Goal: Task Accomplishment & Management: Use online tool/utility

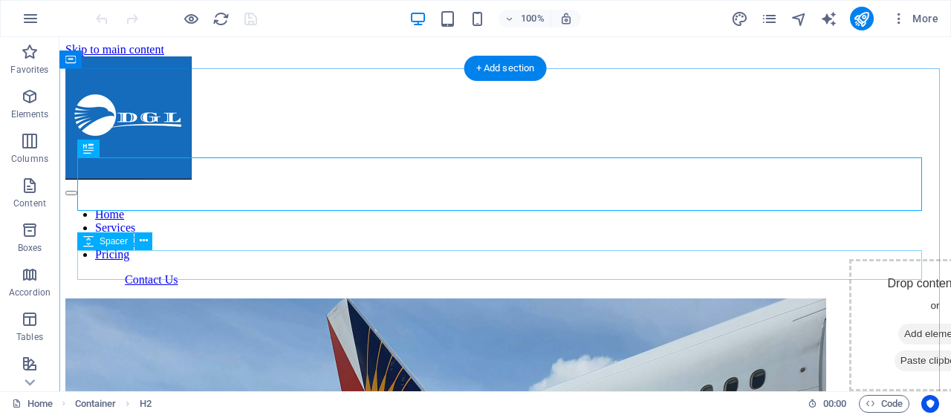
scroll to position [679, 0]
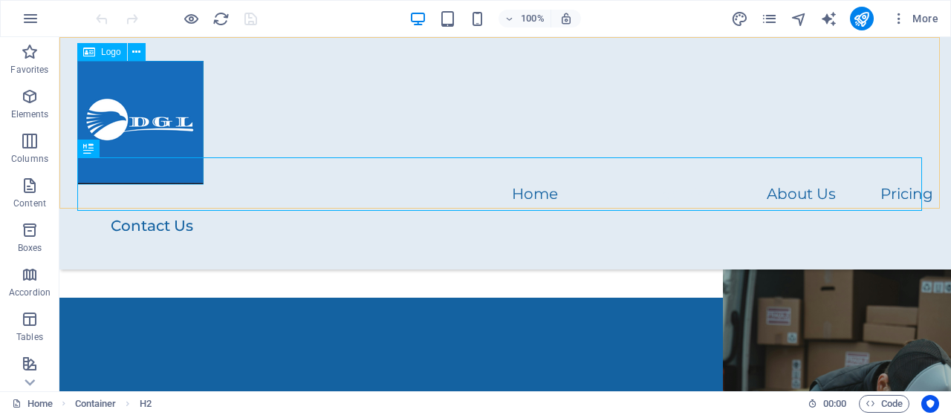
click at [101, 54] on span "Logo" at bounding box center [111, 52] width 20 height 9
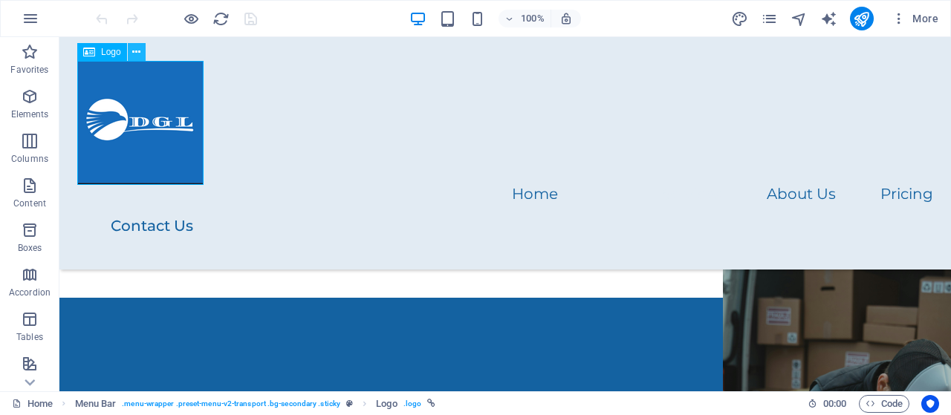
click at [139, 54] on icon at bounding box center [136, 53] width 8 height 16
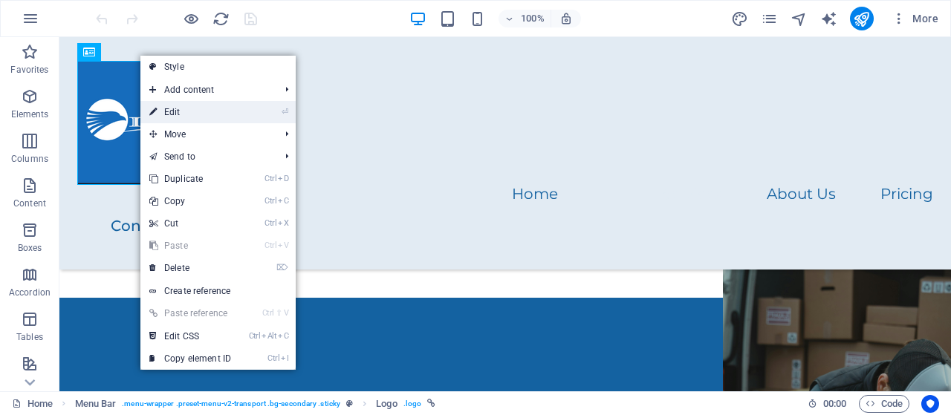
click at [175, 112] on link "⏎ Edit" at bounding box center [190, 112] width 100 height 22
select select "px"
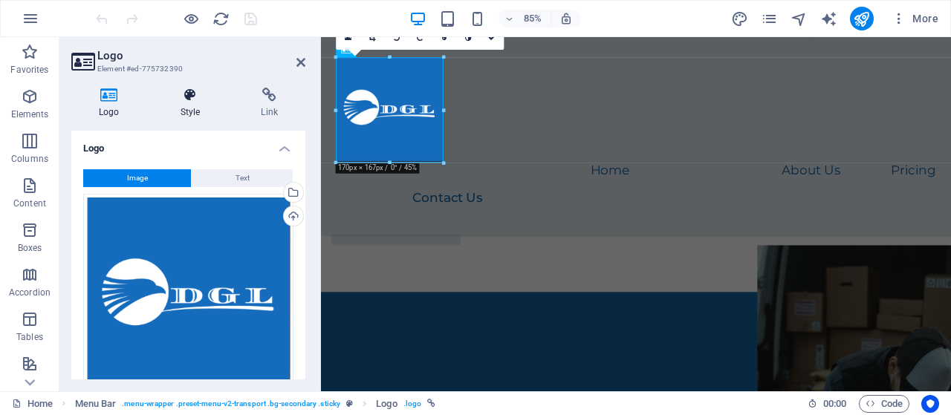
scroll to position [718, 0]
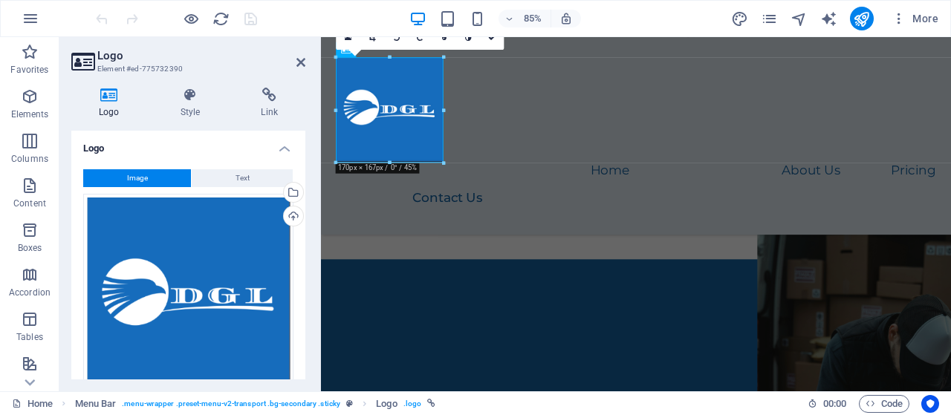
click at [140, 174] on span "Image" at bounding box center [137, 178] width 21 height 18
click at [137, 178] on span "Image" at bounding box center [137, 178] width 21 height 18
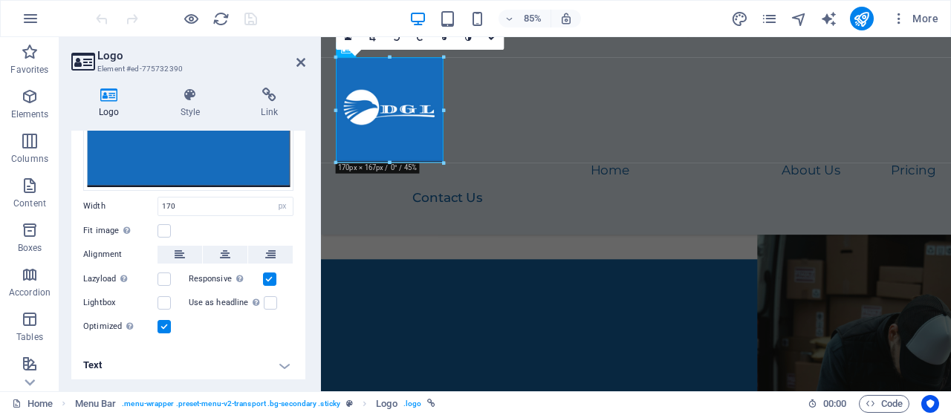
scroll to position [0, 0]
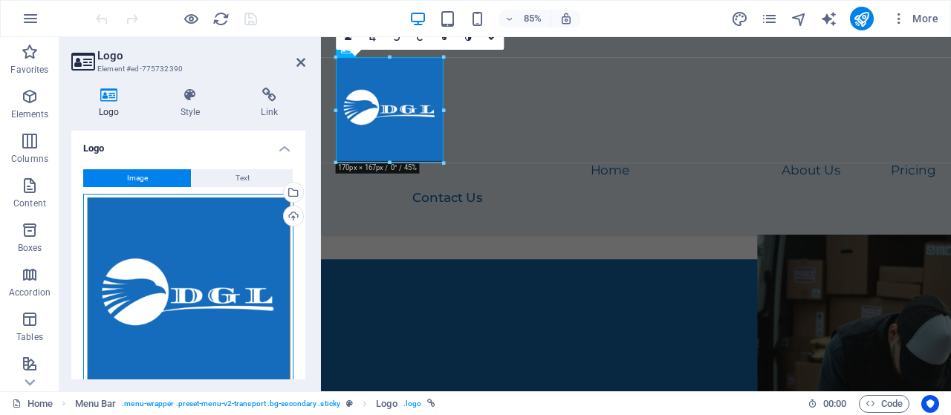
click at [133, 232] on div "Drag files here, click to choose files or select files from Files or our free s…" at bounding box center [188, 297] width 210 height 206
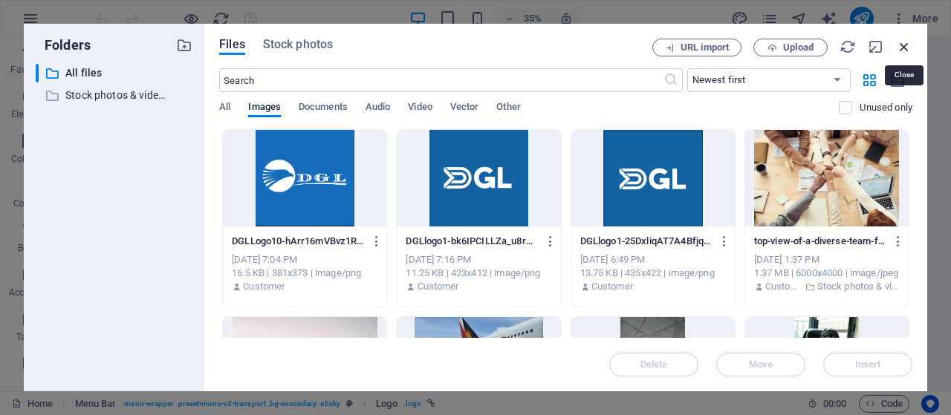
click at [905, 42] on icon "button" at bounding box center [904, 47] width 16 height 16
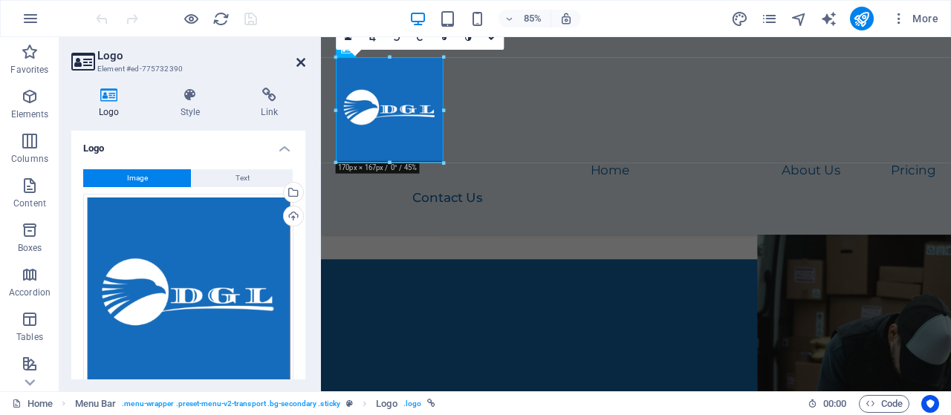
click at [302, 64] on icon at bounding box center [300, 62] width 9 height 12
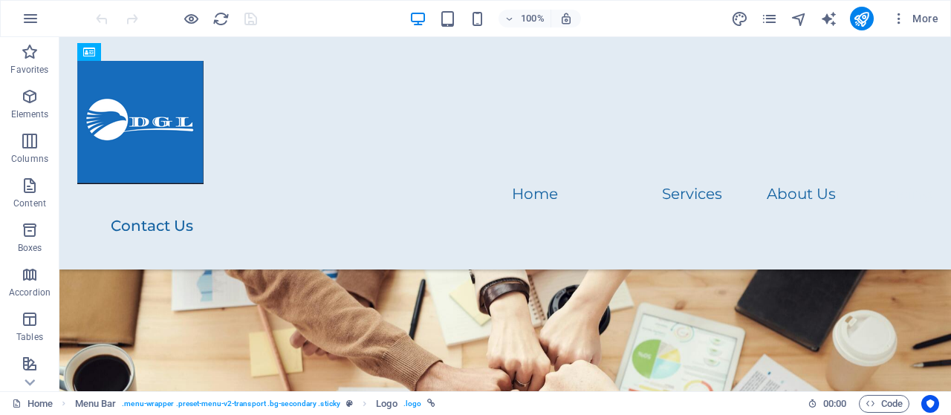
scroll to position [2251, 0]
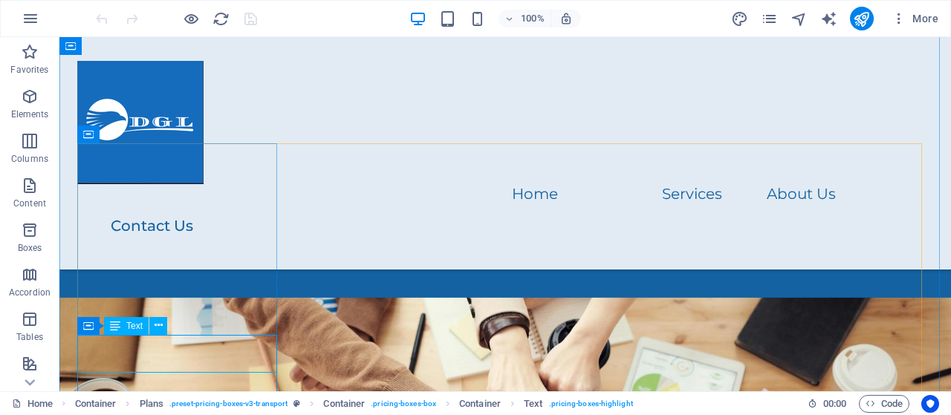
click at [140, 327] on span "Text" at bounding box center [134, 326] width 16 height 9
click at [159, 328] on icon at bounding box center [159, 326] width 8 height 16
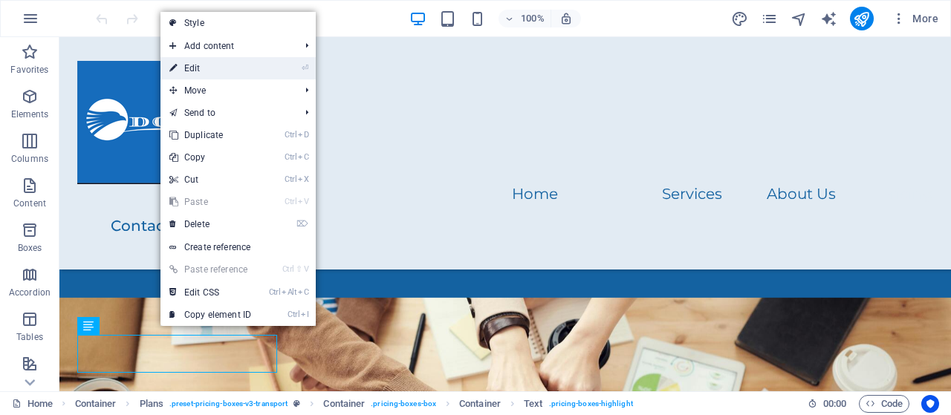
click at [201, 65] on link "⏎ Edit" at bounding box center [210, 68] width 100 height 22
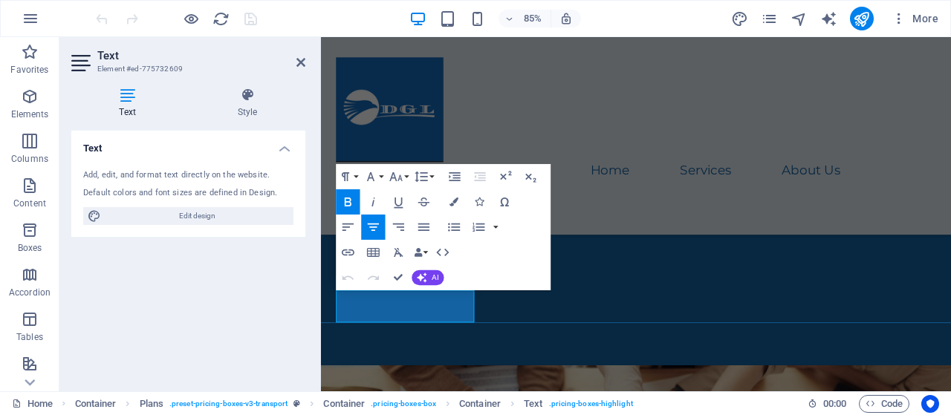
scroll to position [2290, 0]
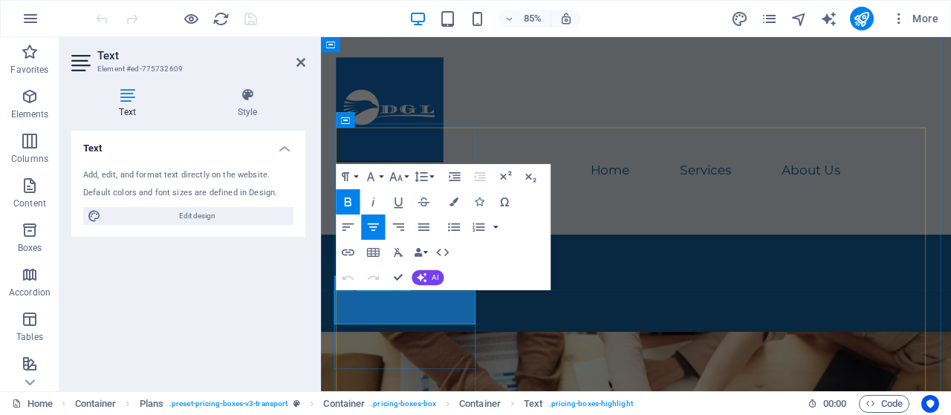
drag, startPoint x: 402, startPoint y: 355, endPoint x: 419, endPoint y: 374, distance: 25.8
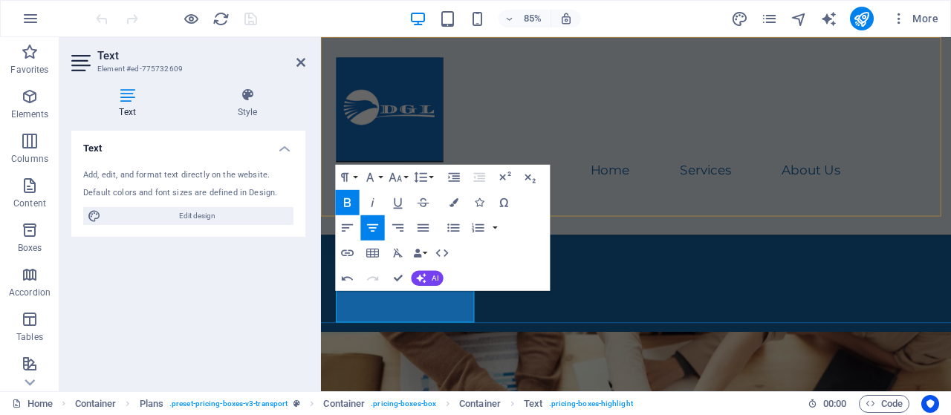
click at [743, 215] on div "Home Services About Us Pricing Contact Us" at bounding box center [691, 153] width 741 height 233
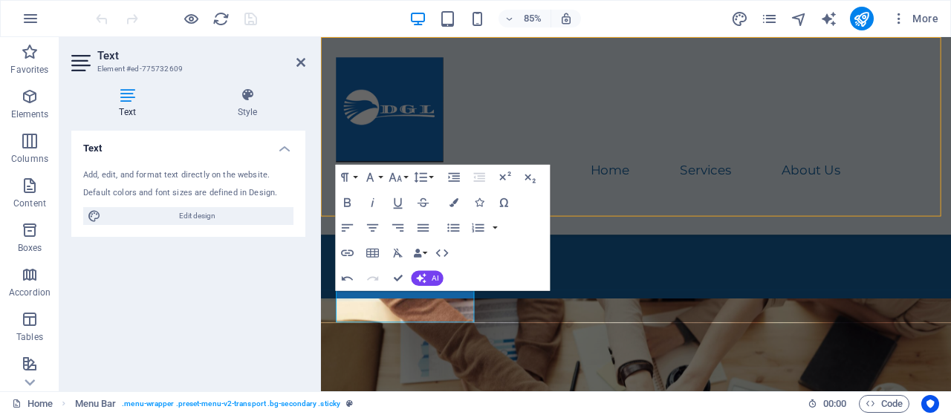
scroll to position [2251, 0]
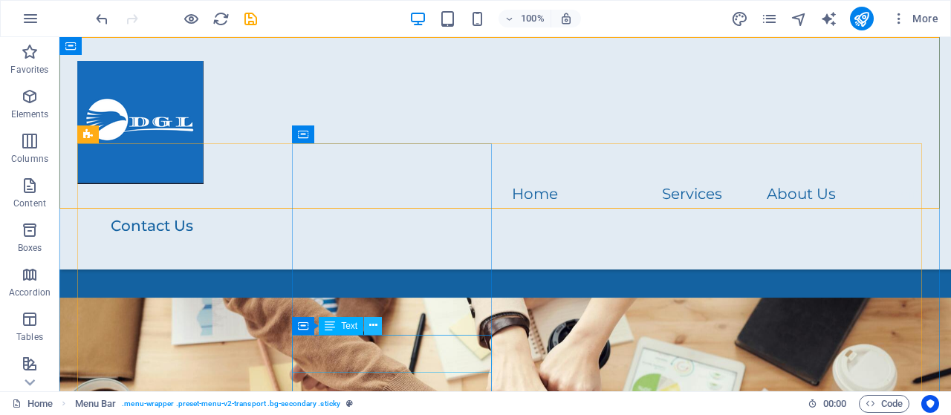
click at [373, 327] on icon at bounding box center [373, 326] width 8 height 16
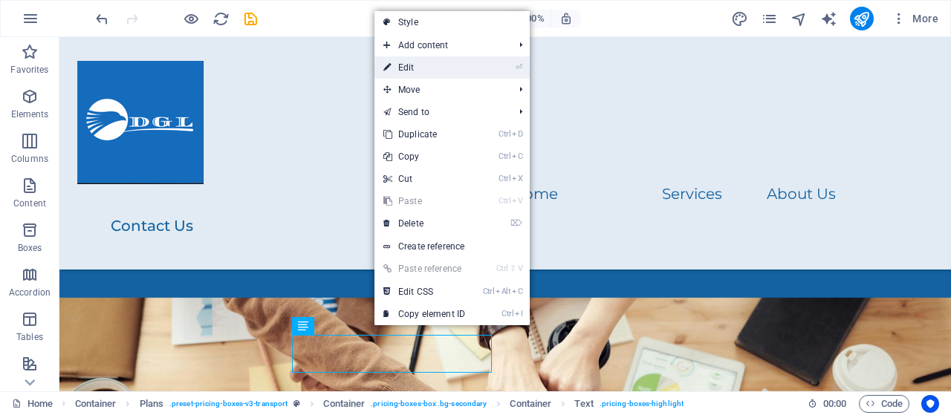
click at [423, 63] on link "⏎ Edit" at bounding box center [424, 67] width 100 height 22
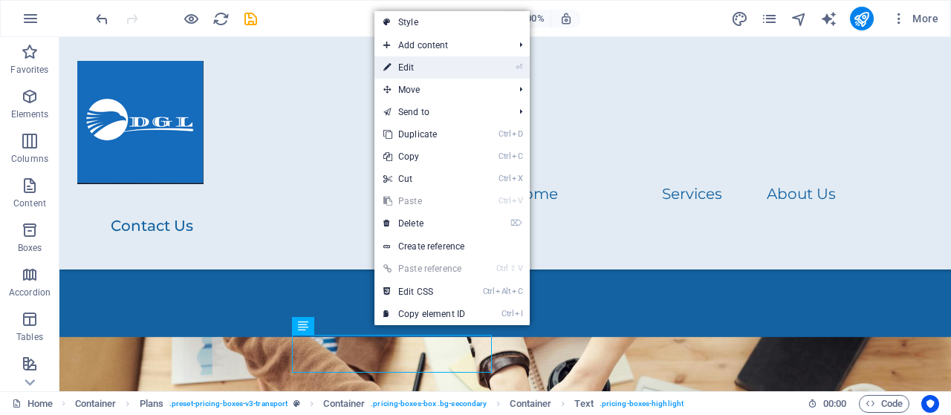
scroll to position [2290, 0]
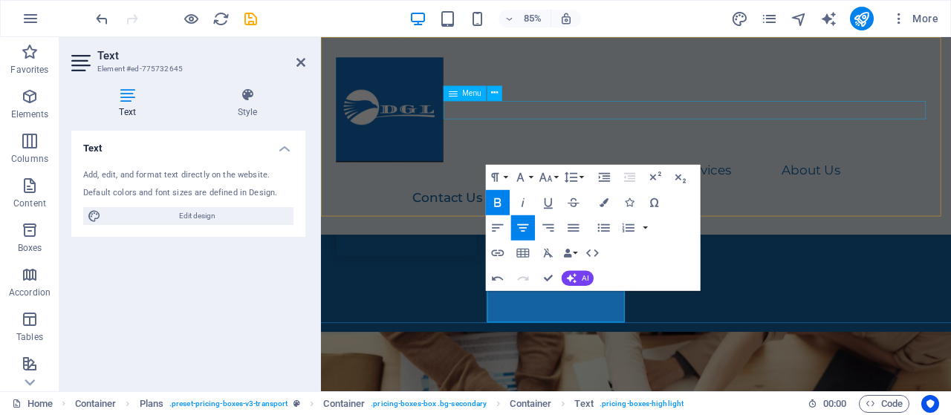
click at [950, 184] on nav "Home Services About Us Pricing" at bounding box center [692, 195] width 706 height 22
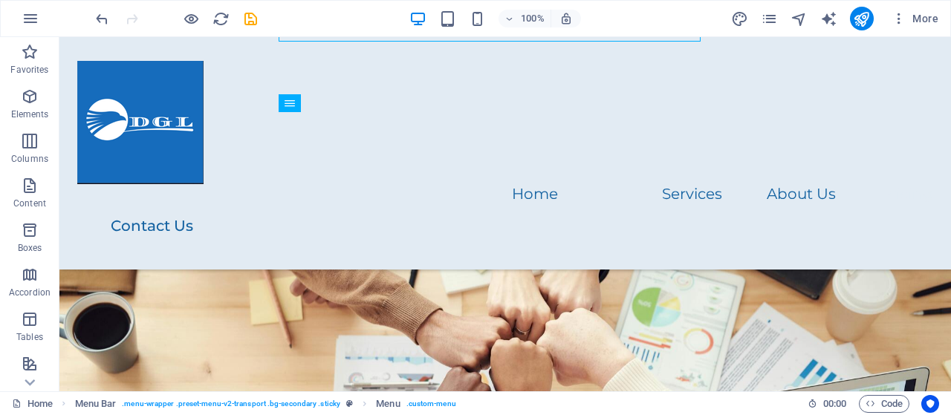
scroll to position [2343, 0]
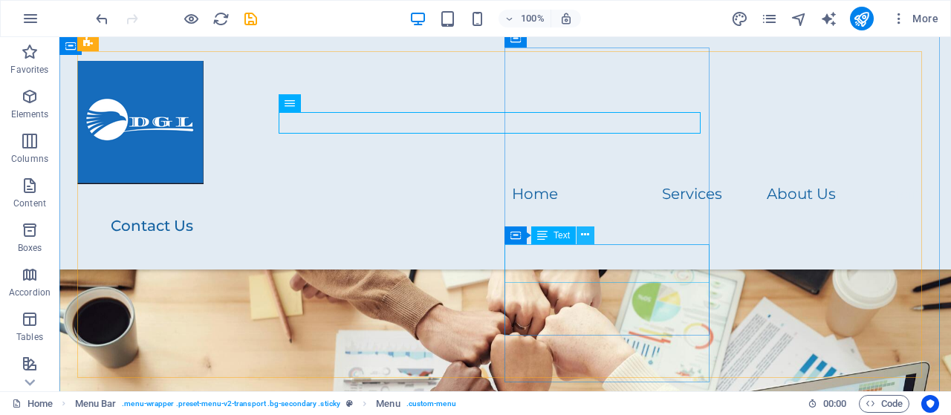
click at [586, 237] on icon at bounding box center [585, 235] width 8 height 16
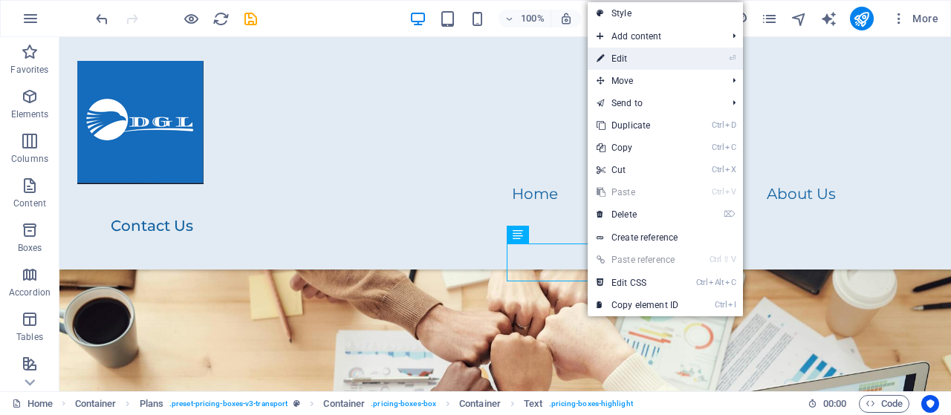
drag, startPoint x: 634, startPoint y: 59, endPoint x: 370, endPoint y: 170, distance: 286.0
click at [634, 59] on link "⏎ Edit" at bounding box center [638, 59] width 100 height 22
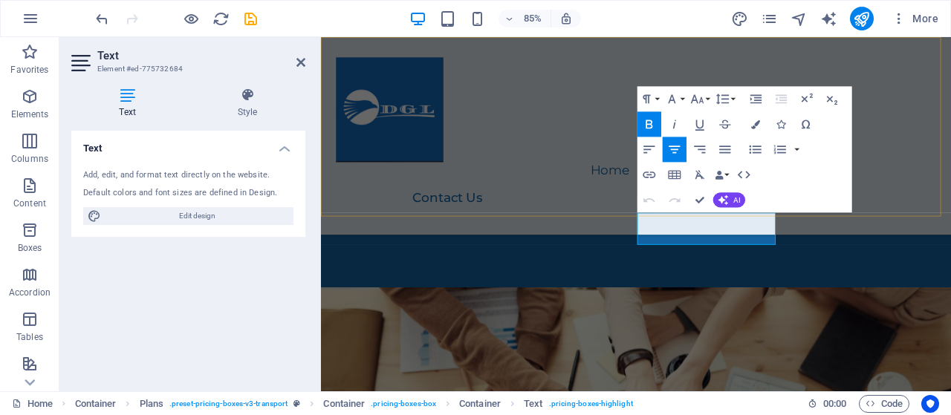
scroll to position [2382, 0]
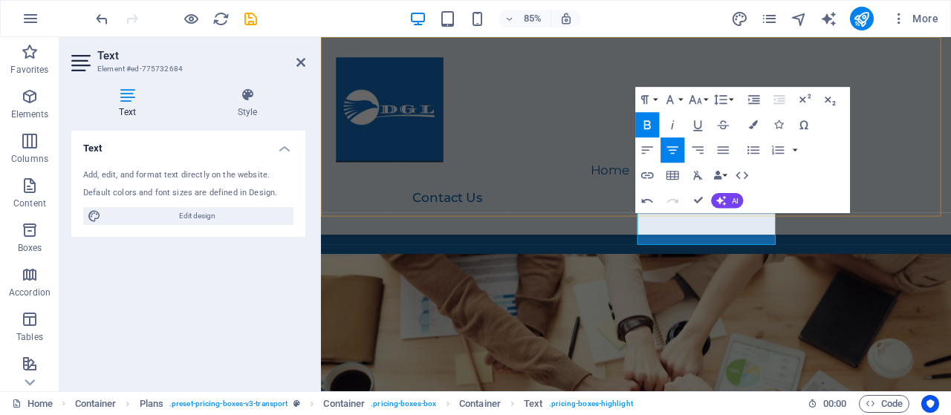
click at [950, 146] on div "Home Services About Us Pricing Contact Us" at bounding box center [691, 153] width 741 height 233
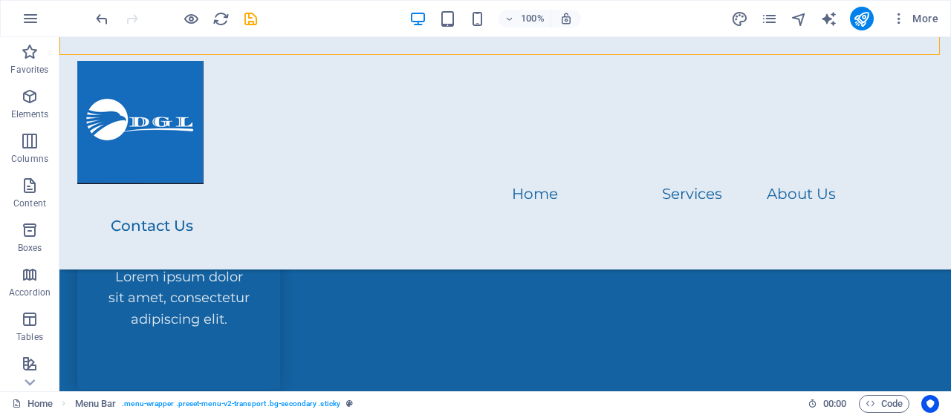
scroll to position [2343, 0]
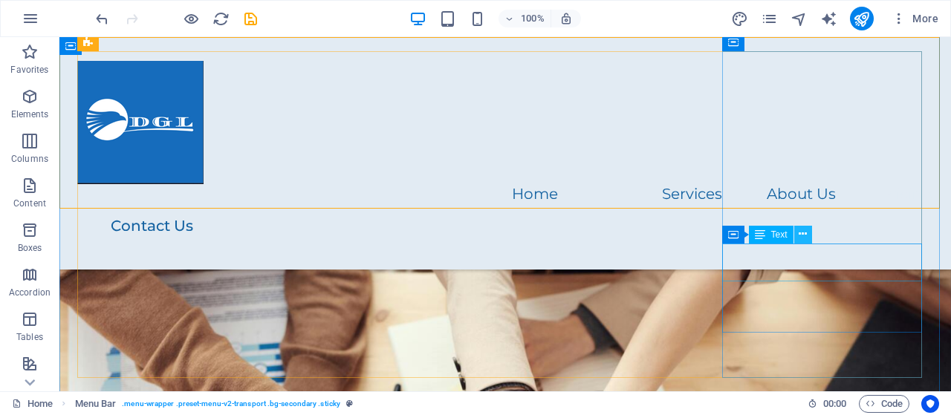
click at [801, 233] on icon at bounding box center [803, 235] width 8 height 16
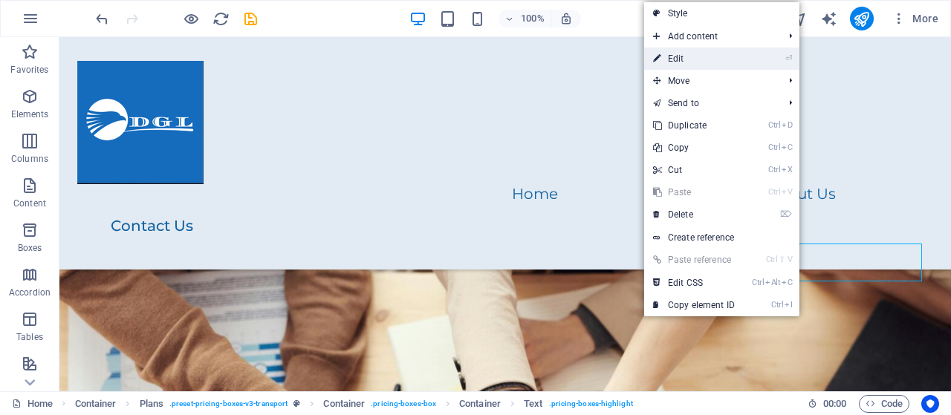
click at [691, 59] on link "⏎ Edit" at bounding box center [694, 59] width 100 height 22
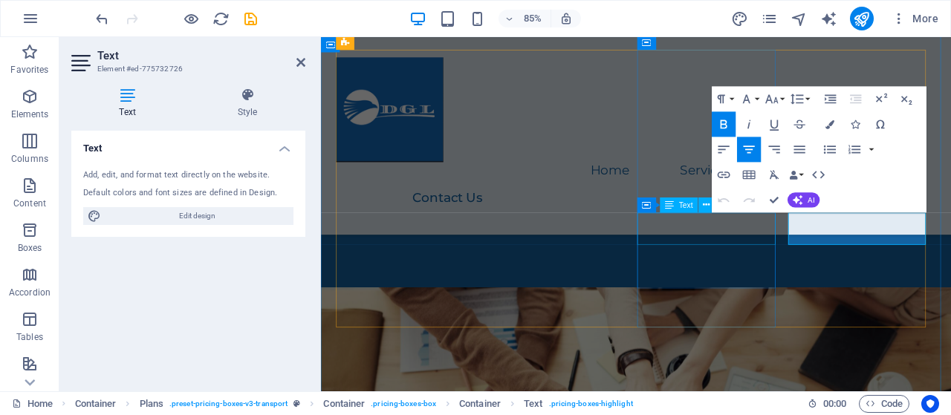
scroll to position [2382, 0]
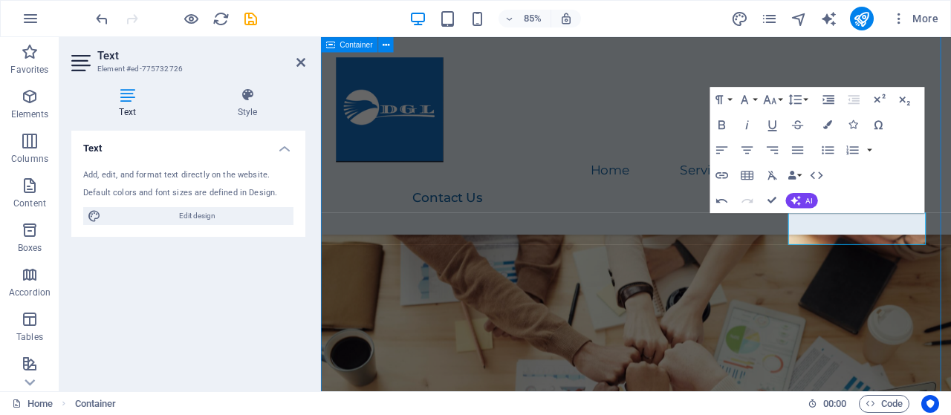
scroll to position [2343, 0]
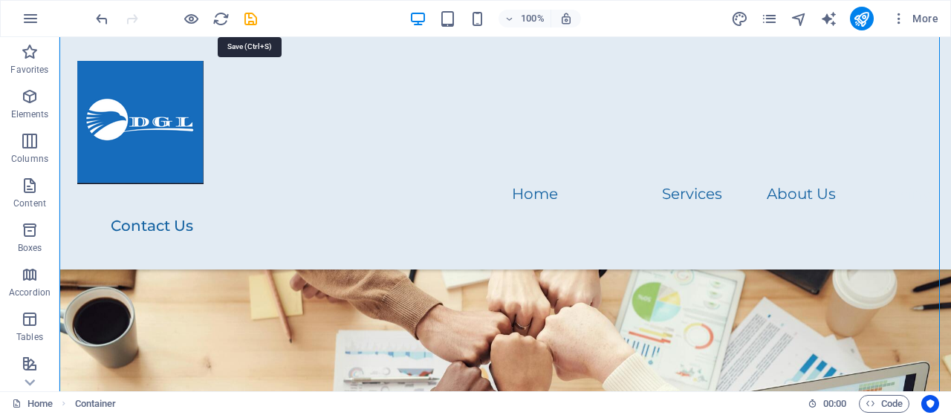
click at [251, 17] on icon "save" at bounding box center [250, 18] width 17 height 17
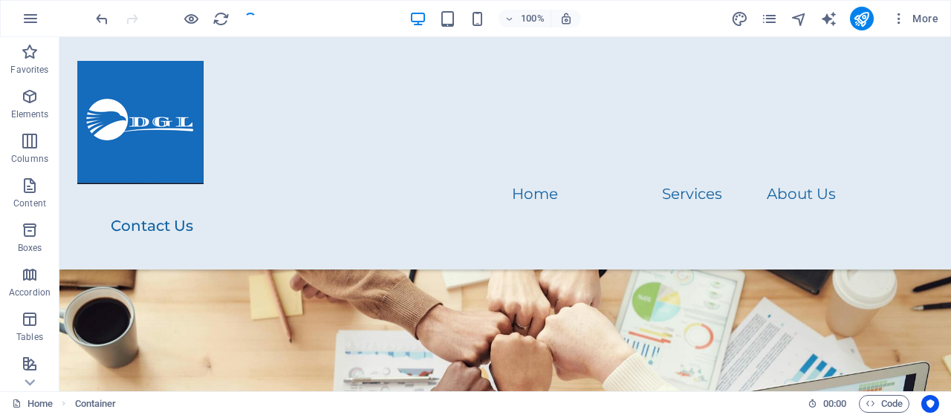
checkbox input "false"
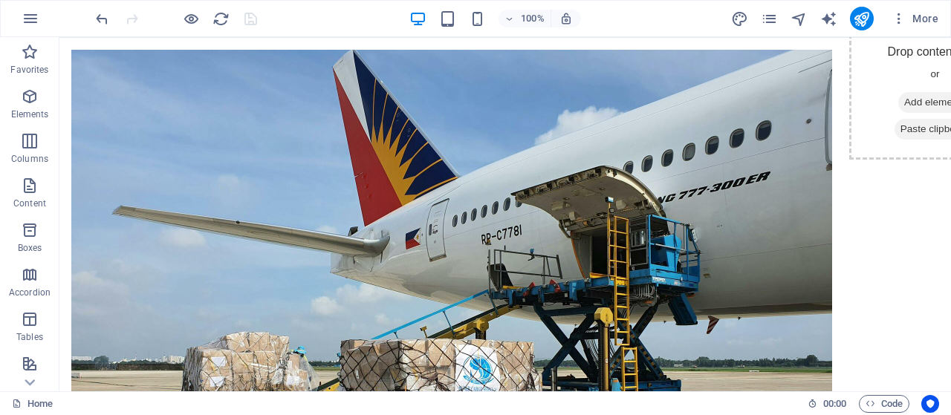
scroll to position [0, 0]
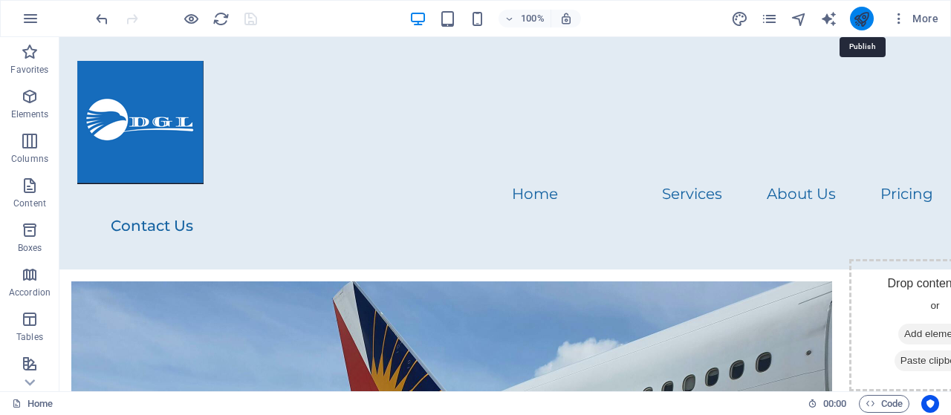
click at [857, 19] on icon "publish" at bounding box center [861, 18] width 17 height 17
